Goal: Task Accomplishment & Management: Manage account settings

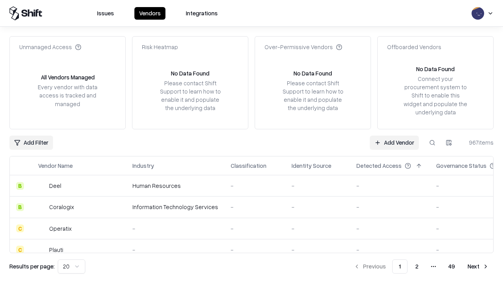
click at [394, 142] on link "Add Vendor" at bounding box center [394, 143] width 49 height 14
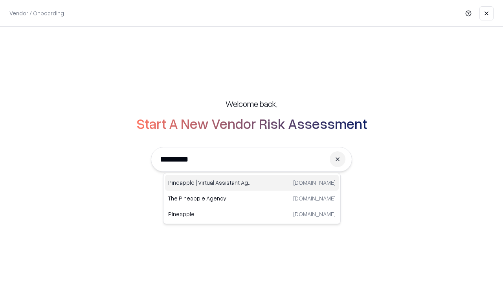
click at [252, 183] on div "Pineapple | Virtual Assistant Agency [DOMAIN_NAME]" at bounding box center [252, 183] width 174 height 16
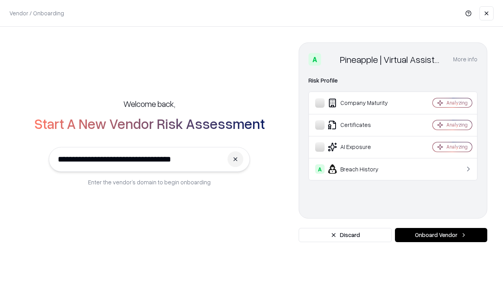
type input "**********"
click at [441, 235] on button "Onboard Vendor" at bounding box center [441, 235] width 92 height 14
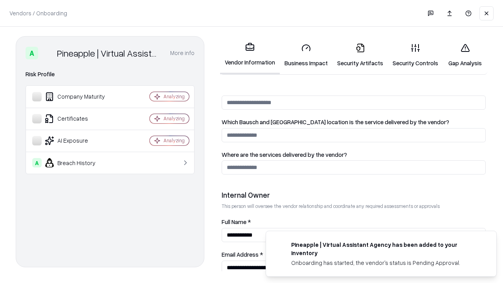
scroll to position [407, 0]
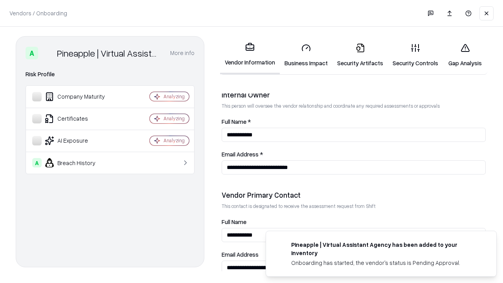
click at [360, 55] on link "Security Artifacts" at bounding box center [359, 55] width 55 height 37
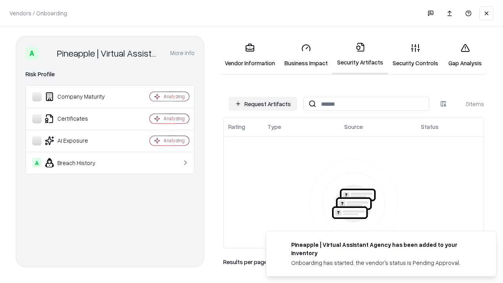
click at [263, 104] on button "Request Artifacts" at bounding box center [263, 104] width 68 height 14
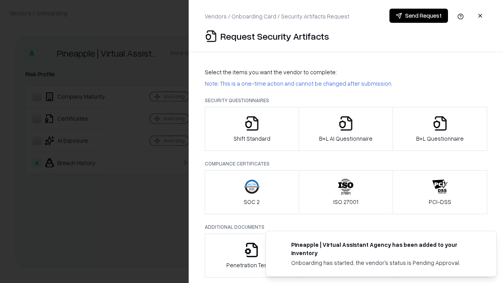
click at [440, 129] on icon "button" at bounding box center [440, 124] width 16 height 16
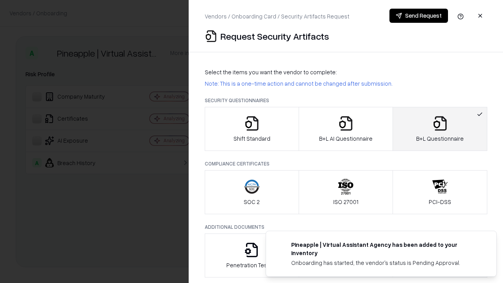
click at [345, 129] on icon "button" at bounding box center [346, 124] width 16 height 16
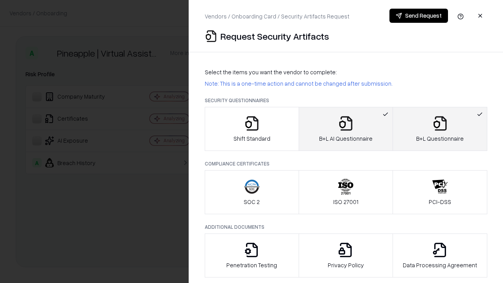
click at [419, 16] on button "Send Request" at bounding box center [418, 16] width 59 height 14
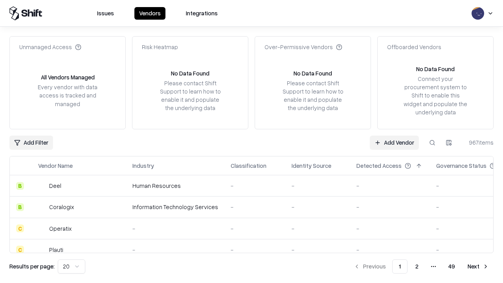
click at [432, 142] on button at bounding box center [432, 143] width 14 height 14
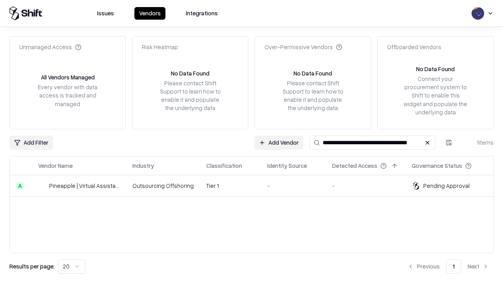
type input "**********"
click at [256, 186] on td "Tier 1" at bounding box center [230, 185] width 61 height 21
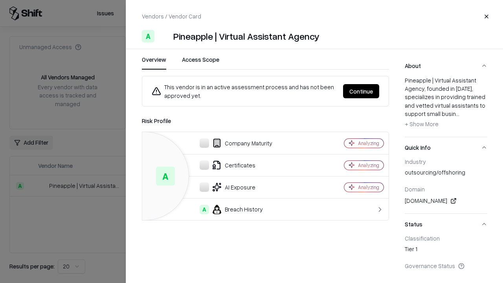
click at [361, 91] on button "Continue" at bounding box center [361, 91] width 36 height 14
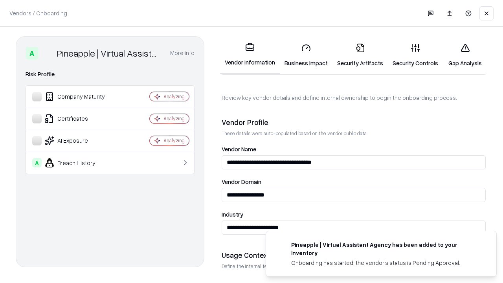
click at [360, 55] on link "Security Artifacts" at bounding box center [359, 55] width 55 height 37
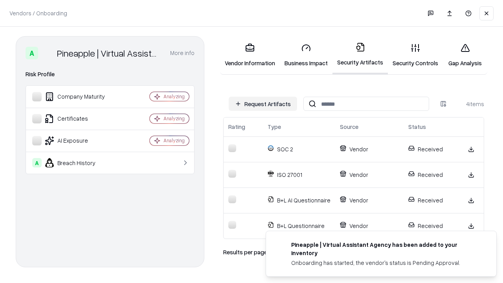
click at [465, 55] on link "Gap Analysis" at bounding box center [465, 55] width 44 height 37
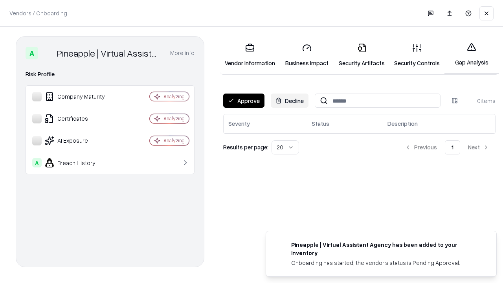
click at [244, 101] on button "Approve" at bounding box center [243, 101] width 41 height 14
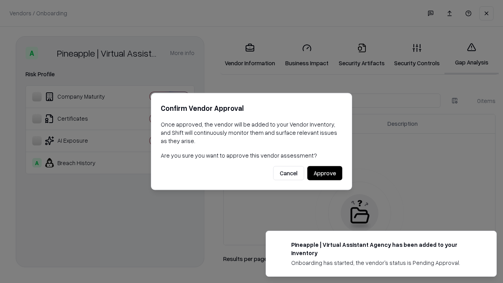
click at [325, 173] on button "Approve" at bounding box center [324, 173] width 35 height 14
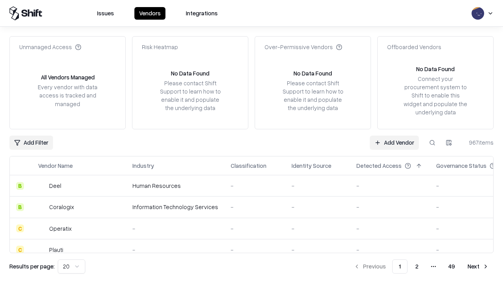
type input "**********"
click at [394, 142] on link "Add Vendor" at bounding box center [394, 143] width 49 height 14
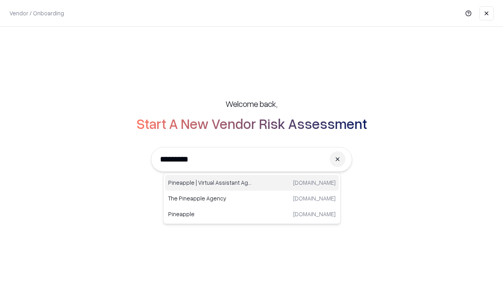
click at [252, 183] on div "Pineapple | Virtual Assistant Agency [DOMAIN_NAME]" at bounding box center [252, 183] width 174 height 16
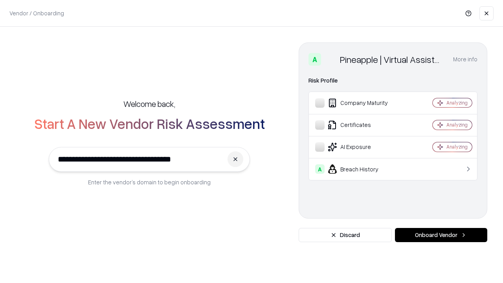
type input "**********"
click at [441, 235] on button "Onboard Vendor" at bounding box center [441, 235] width 92 height 14
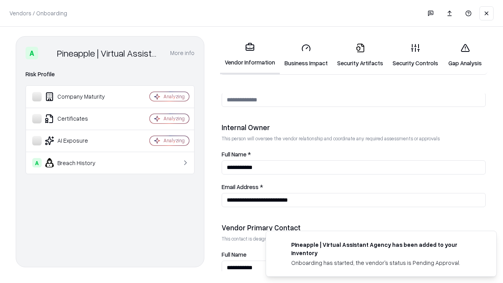
scroll to position [407, 0]
